Goal: Transaction & Acquisition: Purchase product/service

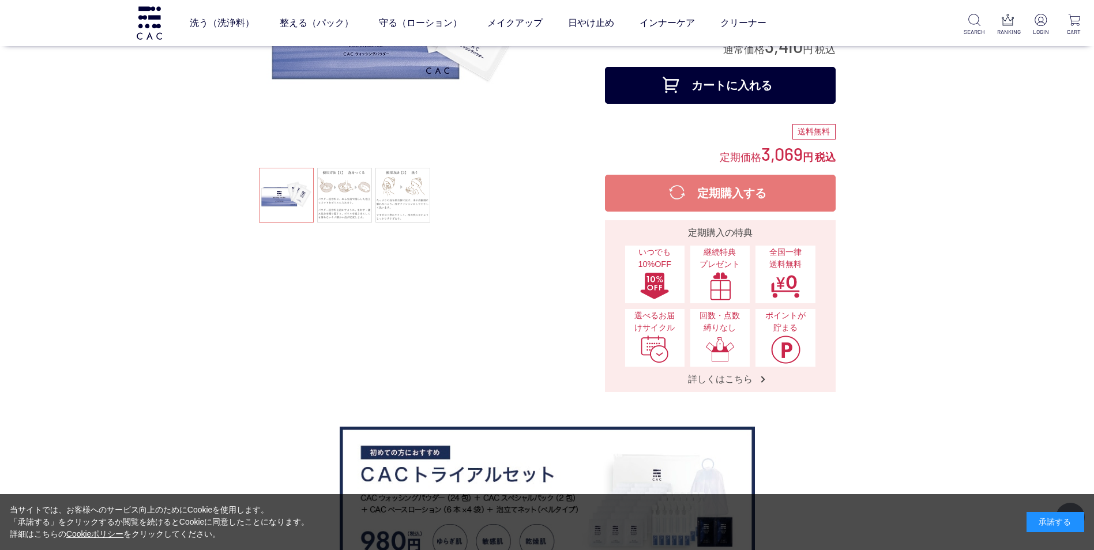
scroll to position [115, 0]
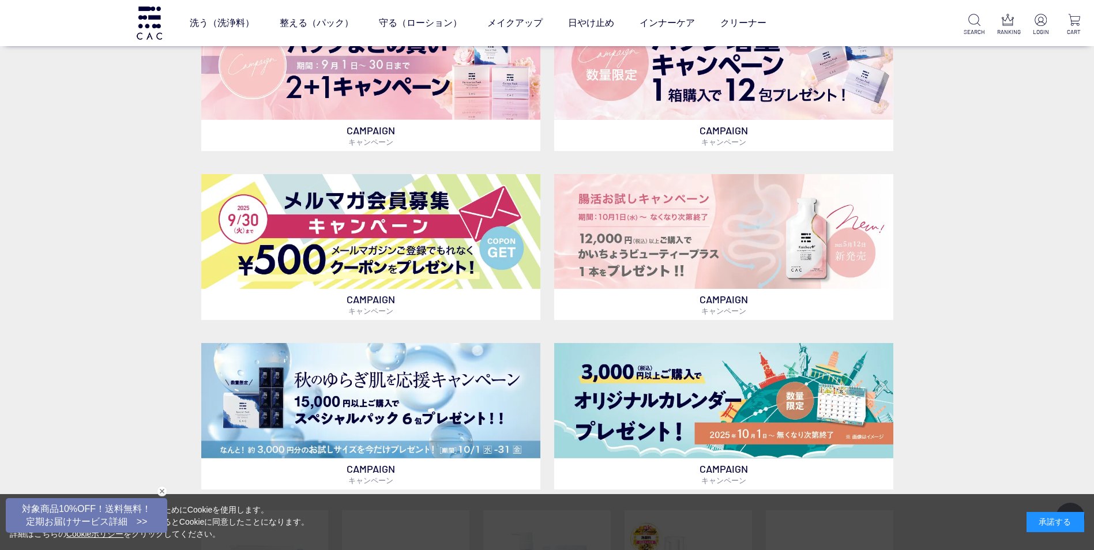
scroll to position [519, 0]
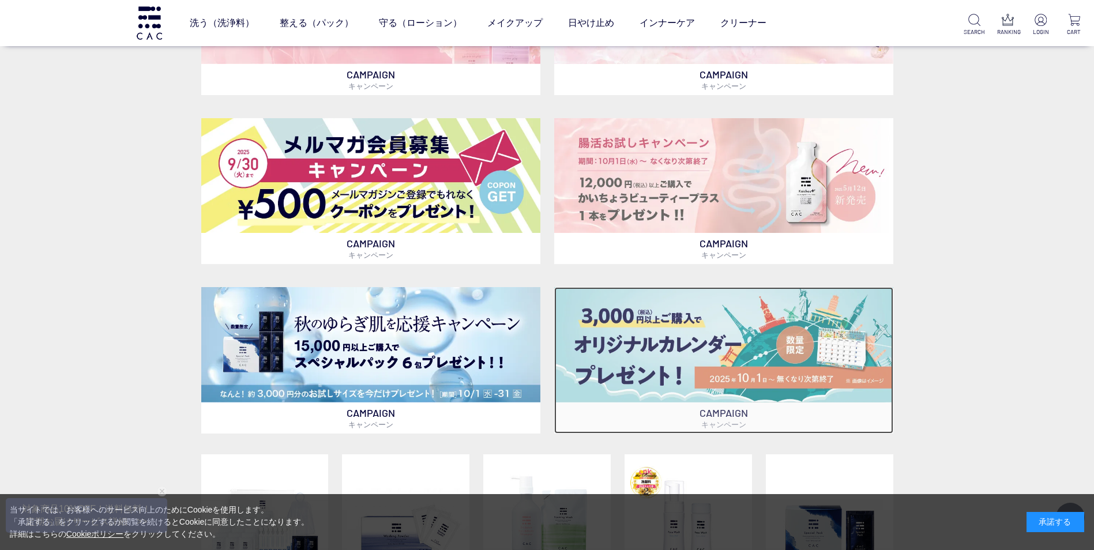
click at [755, 365] on img at bounding box center [723, 344] width 339 height 115
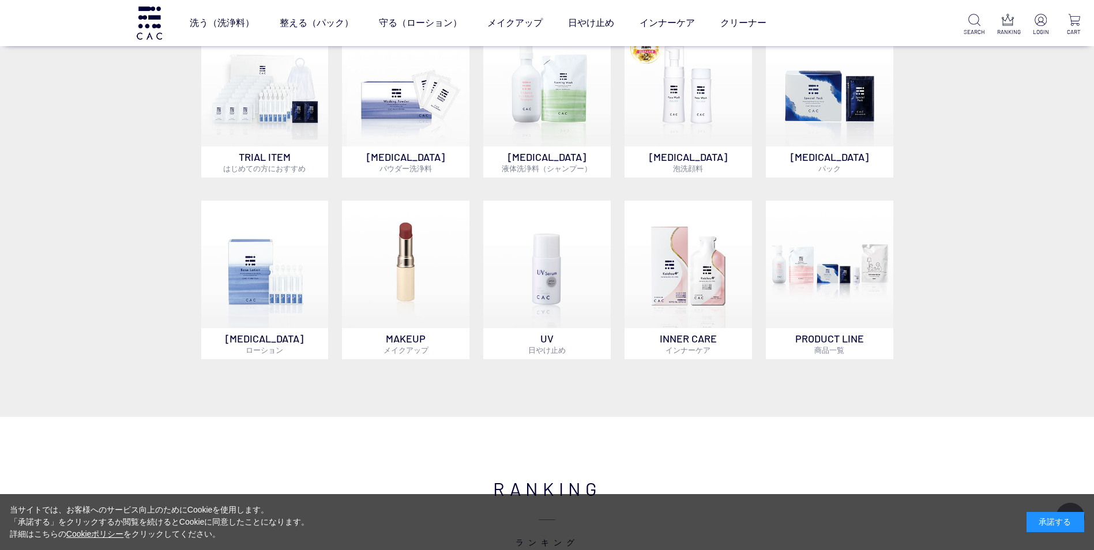
scroll to position [980, 0]
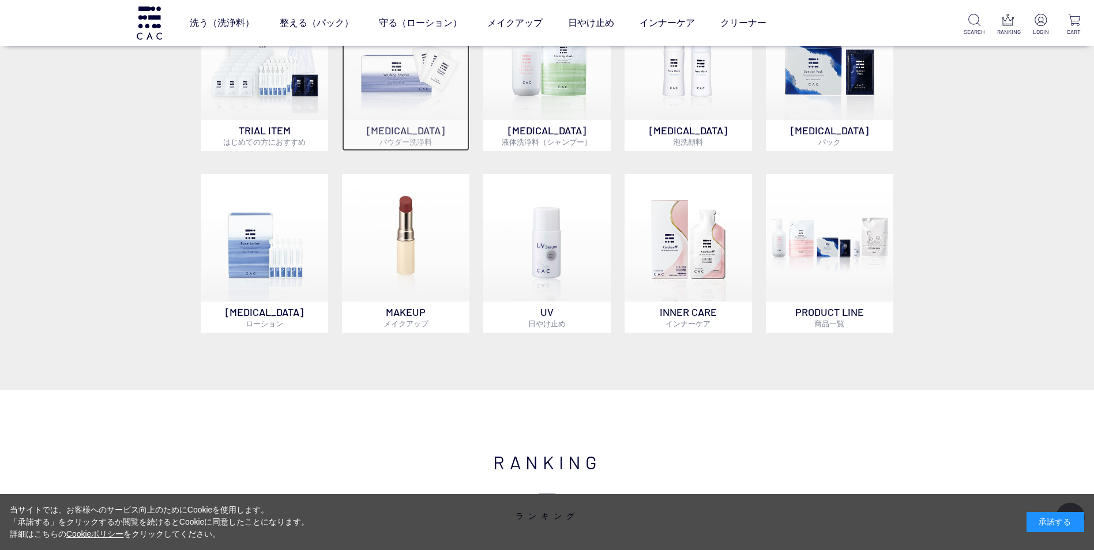
click at [426, 89] on img at bounding box center [405, 56] width 127 height 127
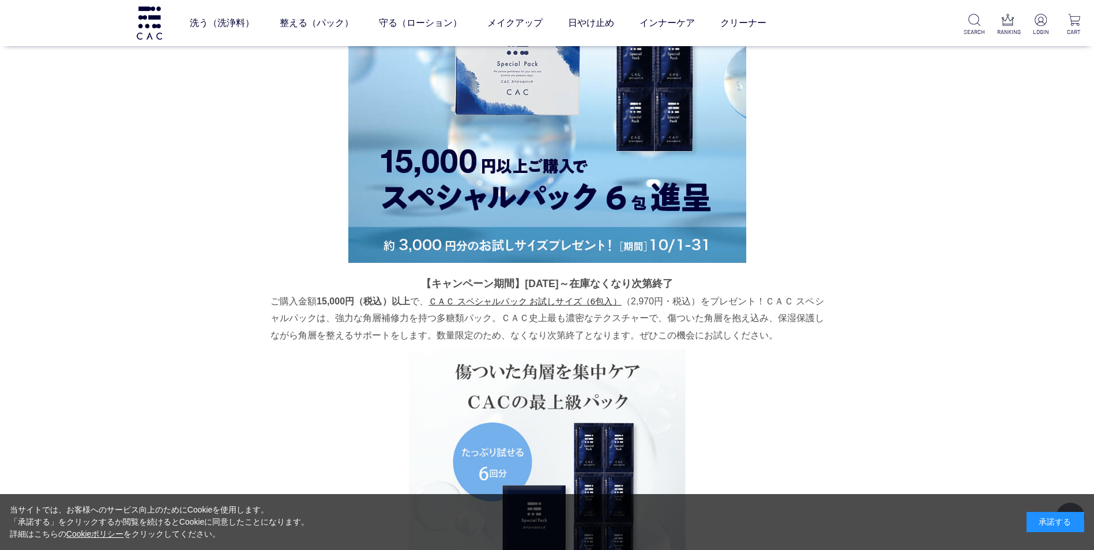
scroll to position [4316, 0]
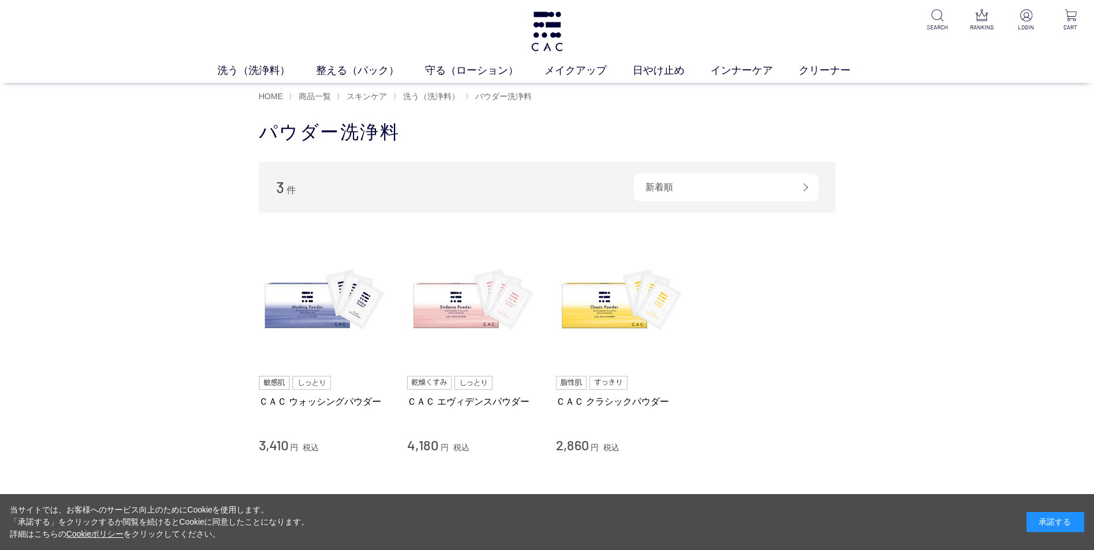
scroll to position [58, 0]
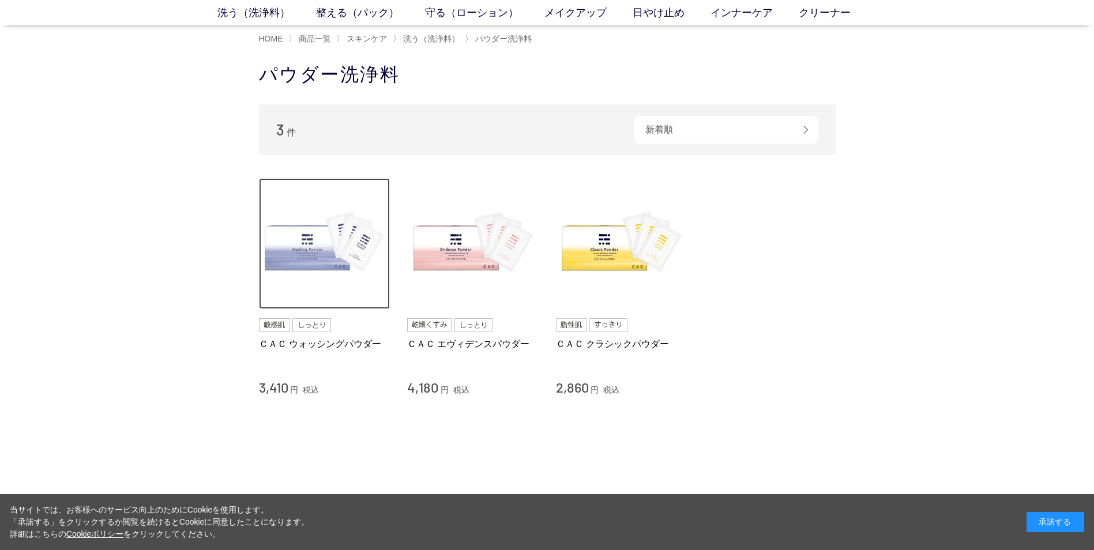
click at [321, 260] on img at bounding box center [324, 243] width 131 height 131
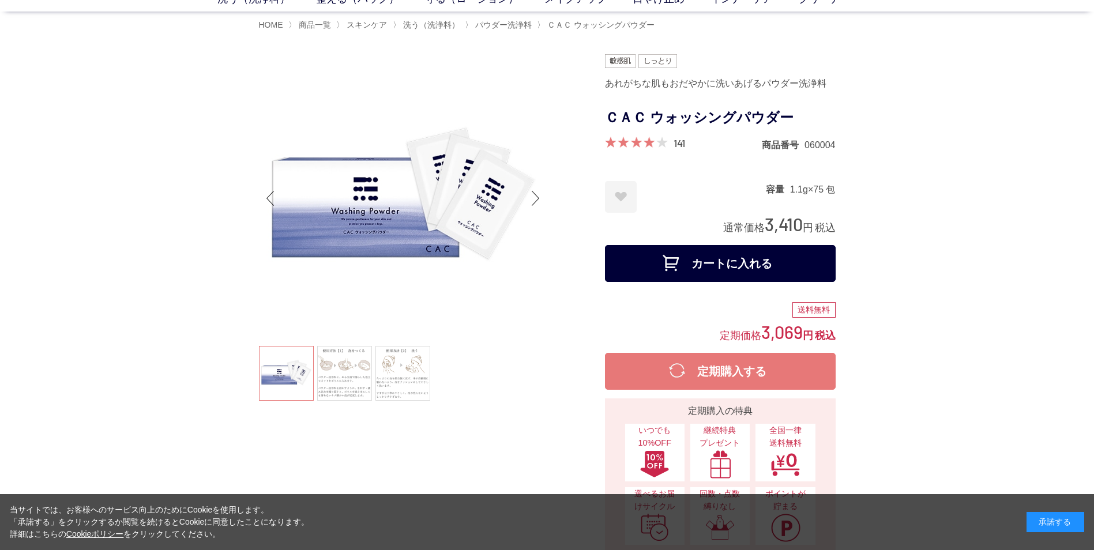
scroll to position [58, 0]
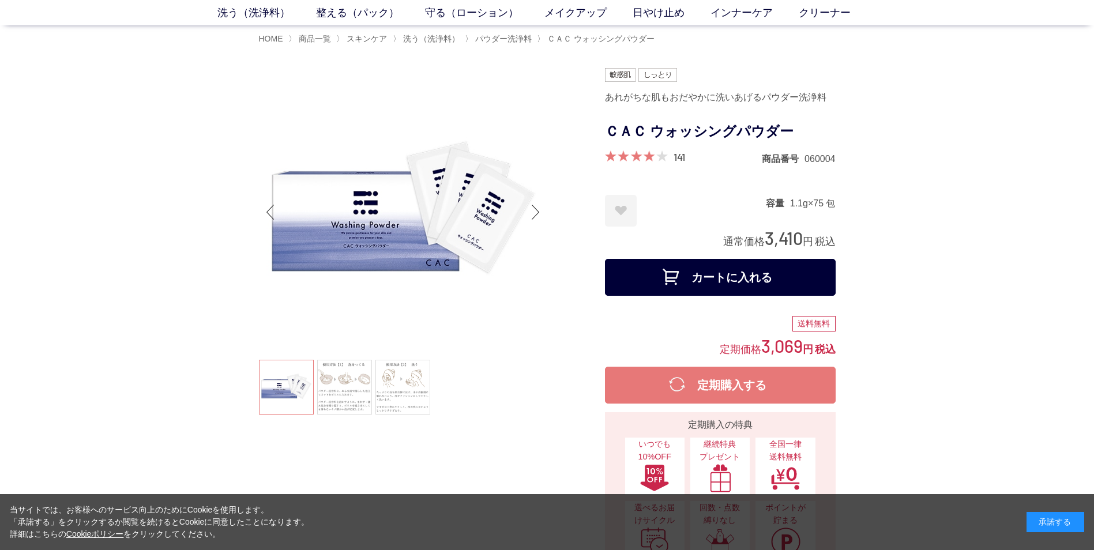
click at [717, 280] on button "カートに入れる" at bounding box center [720, 277] width 231 height 37
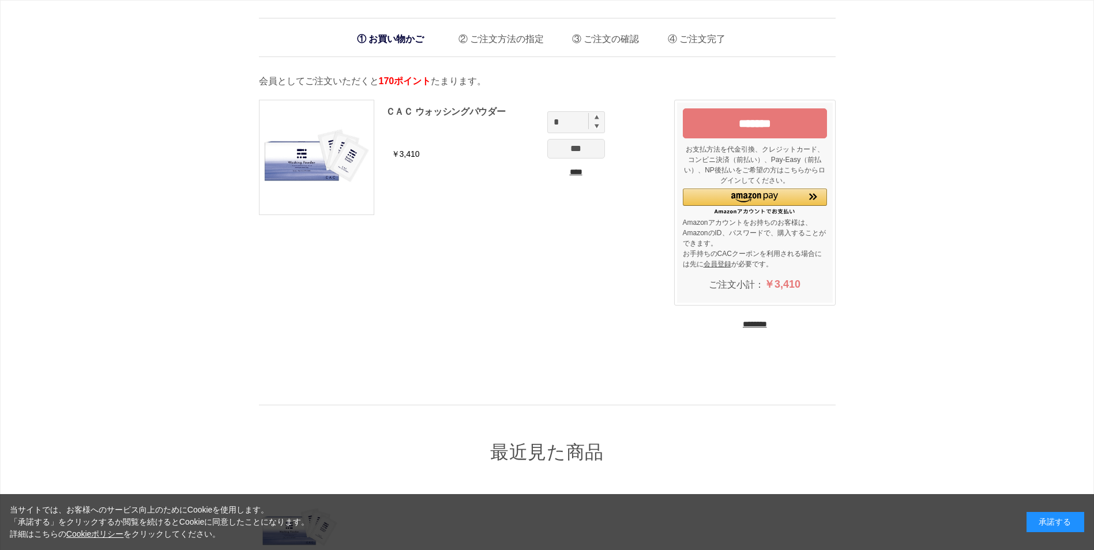
click at [597, 127] on img at bounding box center [596, 125] width 5 height 5
click at [596, 118] on img at bounding box center [596, 117] width 5 height 5
type input "*"
click at [580, 148] on input "***" at bounding box center [576, 149] width 58 height 20
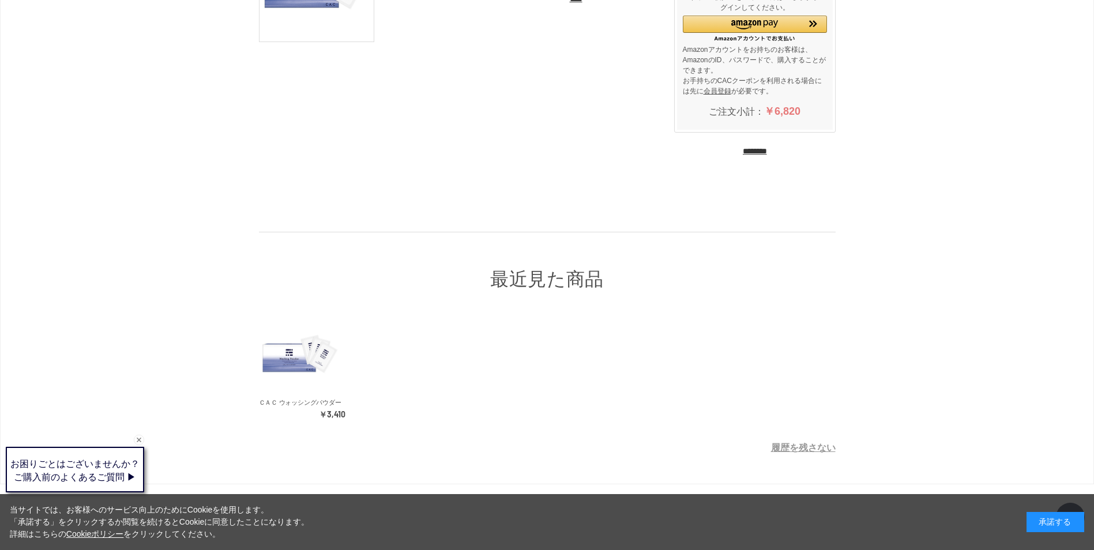
scroll to position [218, 0]
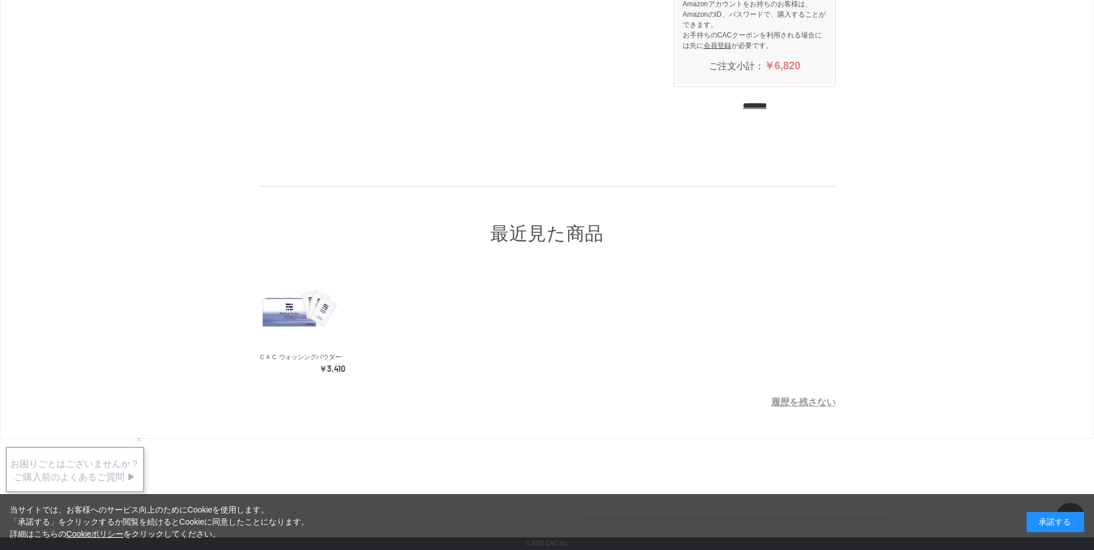
click at [1042, 522] on div "承諾する" at bounding box center [1055, 522] width 58 height 20
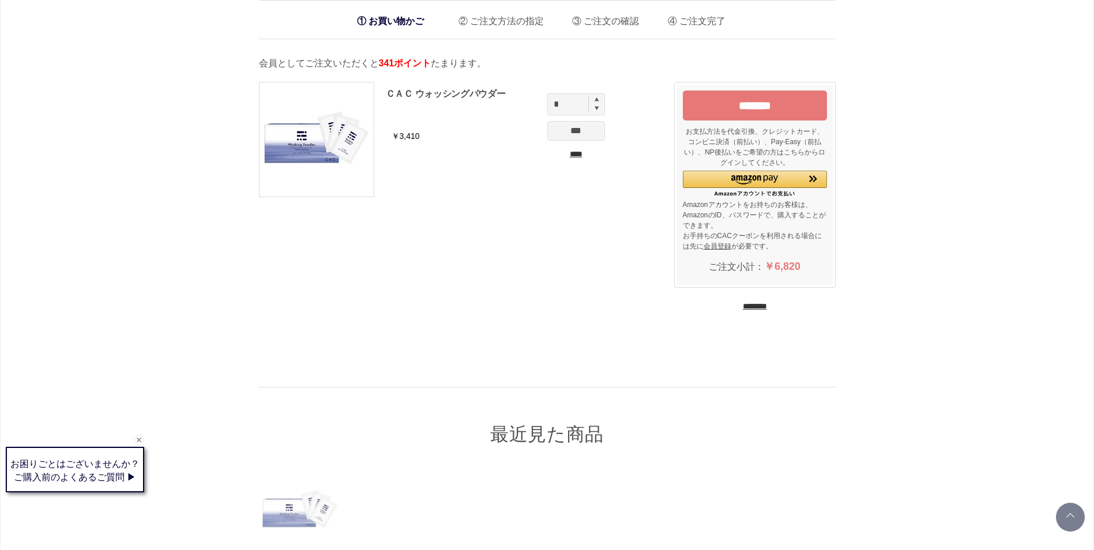
scroll to position [0, 0]
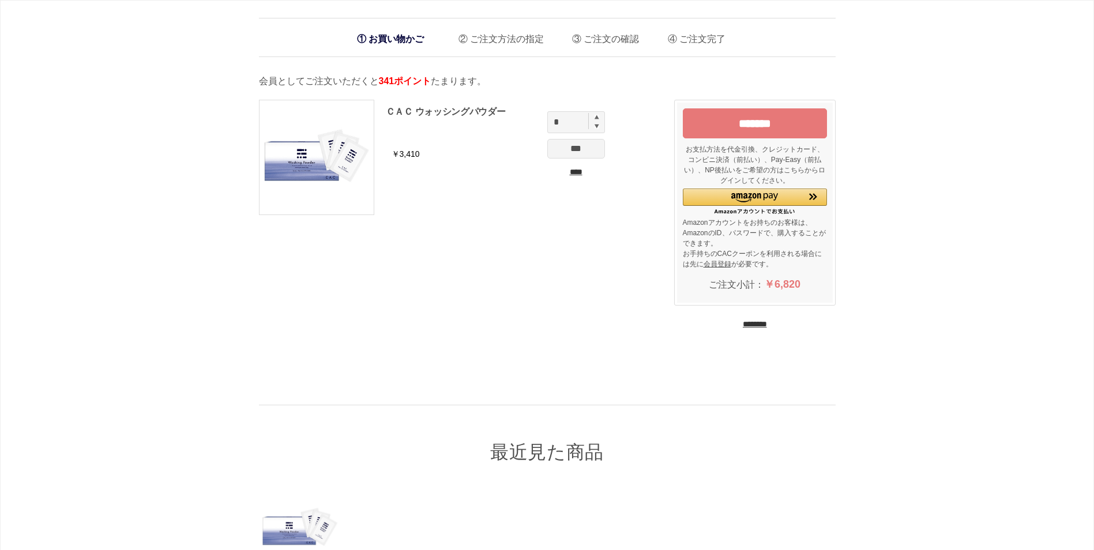
click at [767, 329] on input "********" at bounding box center [754, 324] width 24 height 11
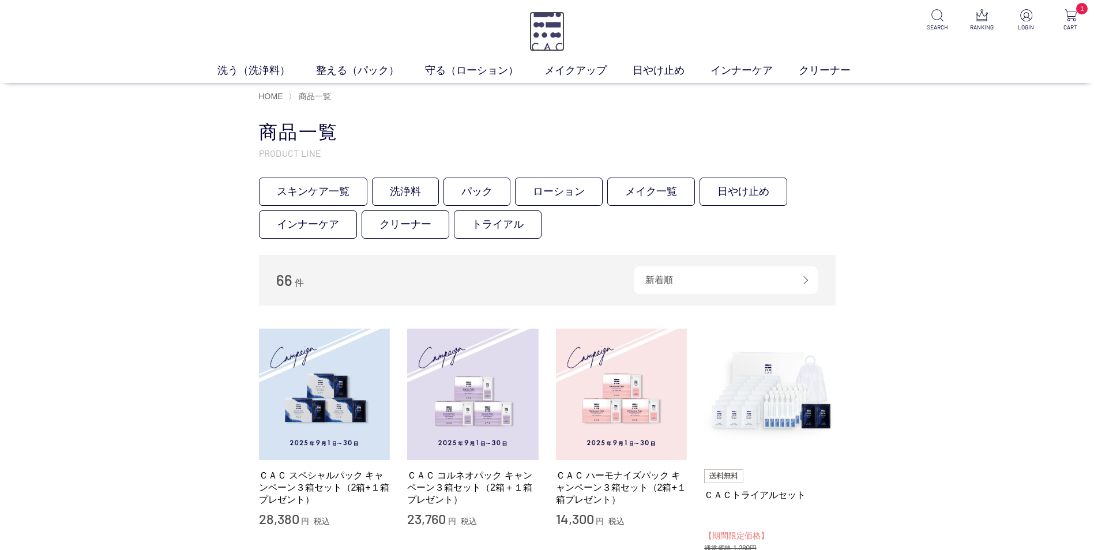
click at [544, 38] on img at bounding box center [546, 32] width 35 height 40
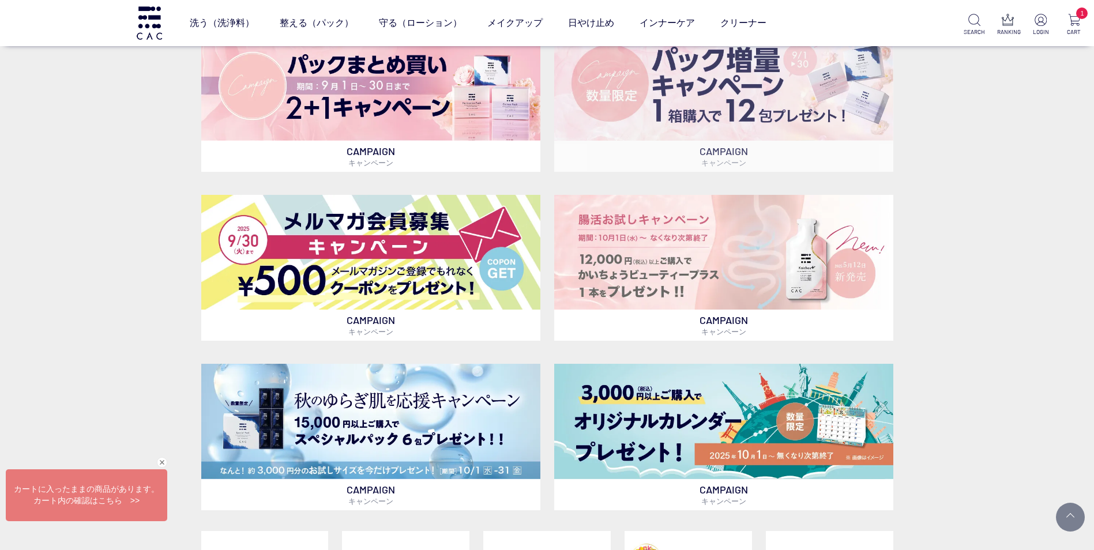
scroll to position [461, 0]
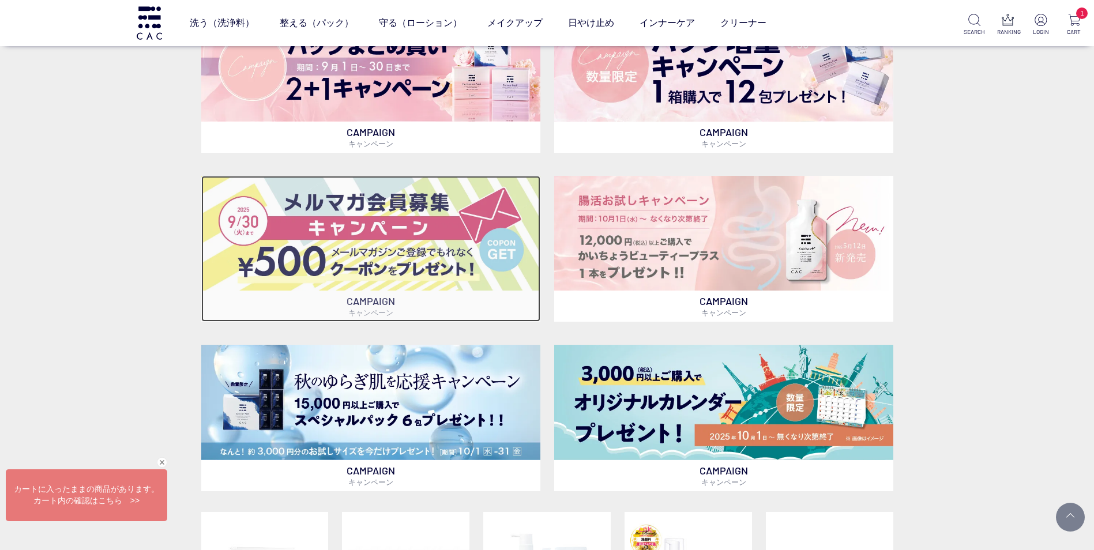
click at [384, 235] on img at bounding box center [370, 233] width 339 height 115
